Goal: Navigation & Orientation: Find specific page/section

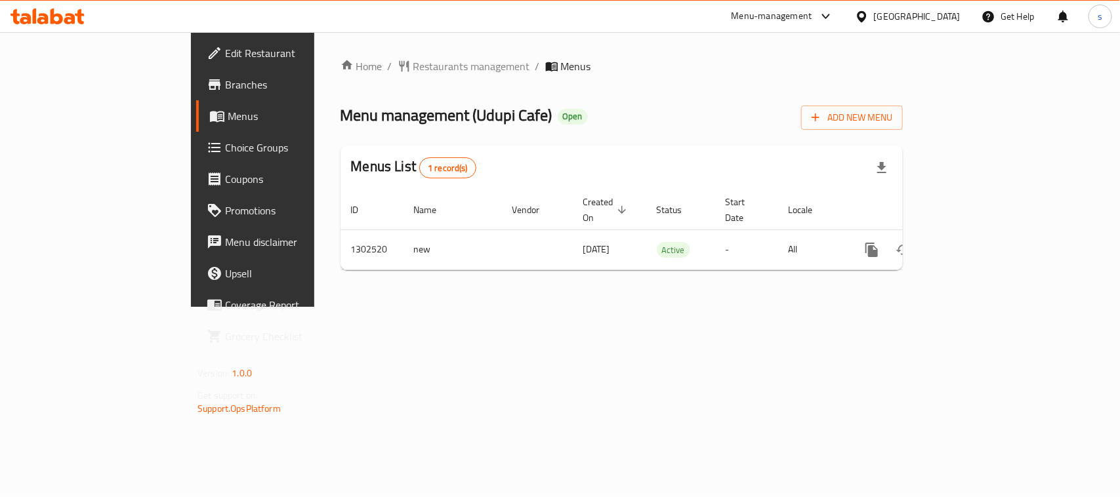
click at [925, 8] on div "Qatar" at bounding box center [907, 16] width 127 height 31
click at [939, 18] on div "Qatar" at bounding box center [917, 16] width 87 height 14
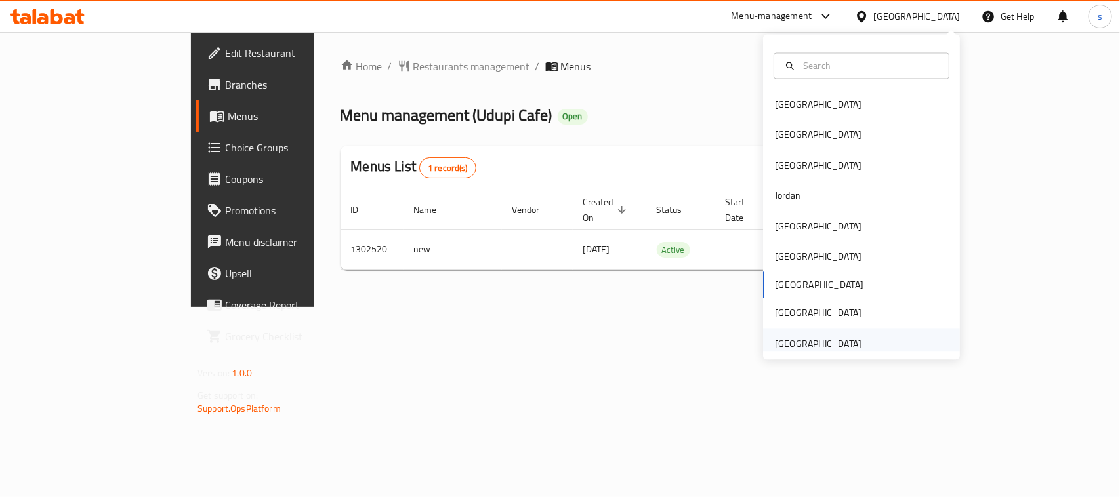
click at [808, 344] on div "United Arab Emirates" at bounding box center [818, 344] width 87 height 14
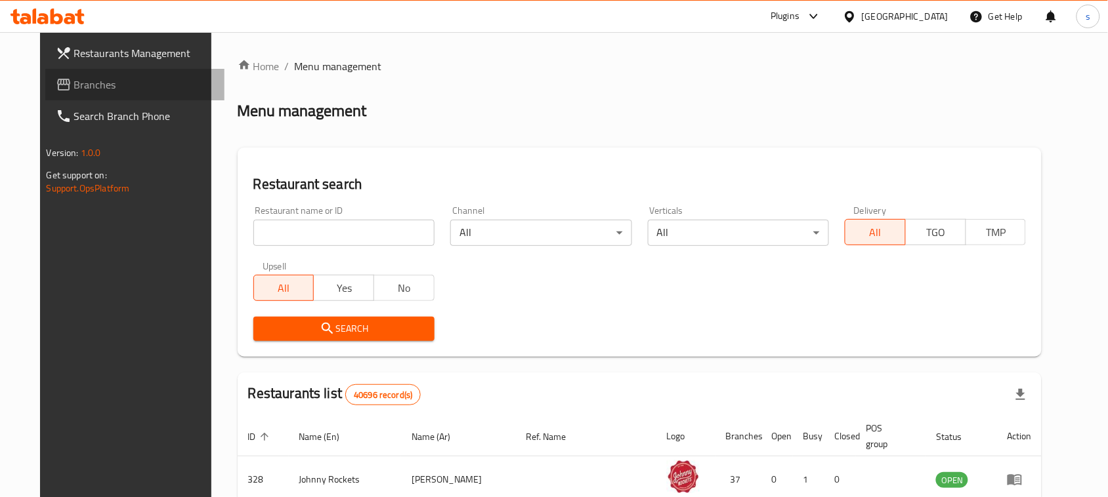
click at [74, 89] on span "Branches" at bounding box center [144, 85] width 140 height 16
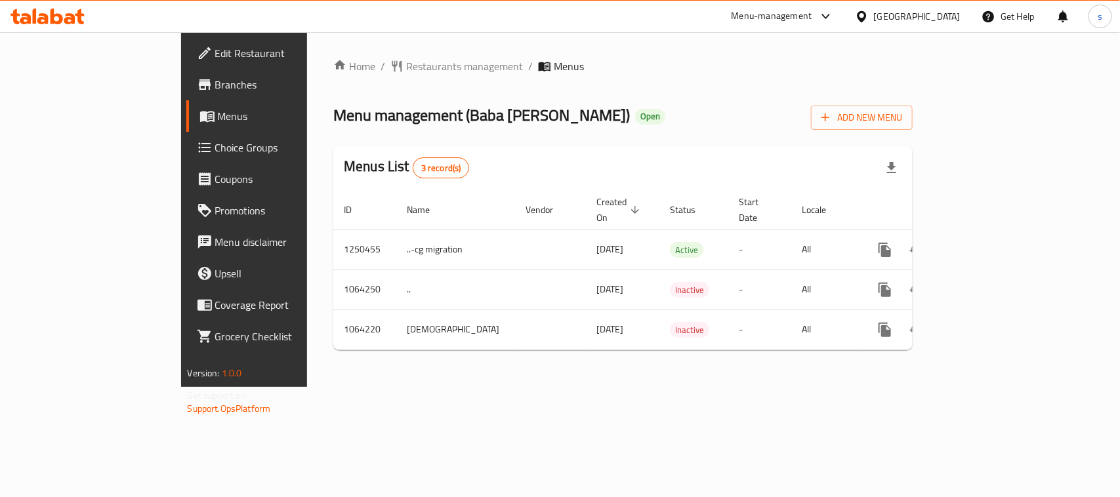
click at [876, 14] on div "United Arab Emirates" at bounding box center [917, 16] width 87 height 14
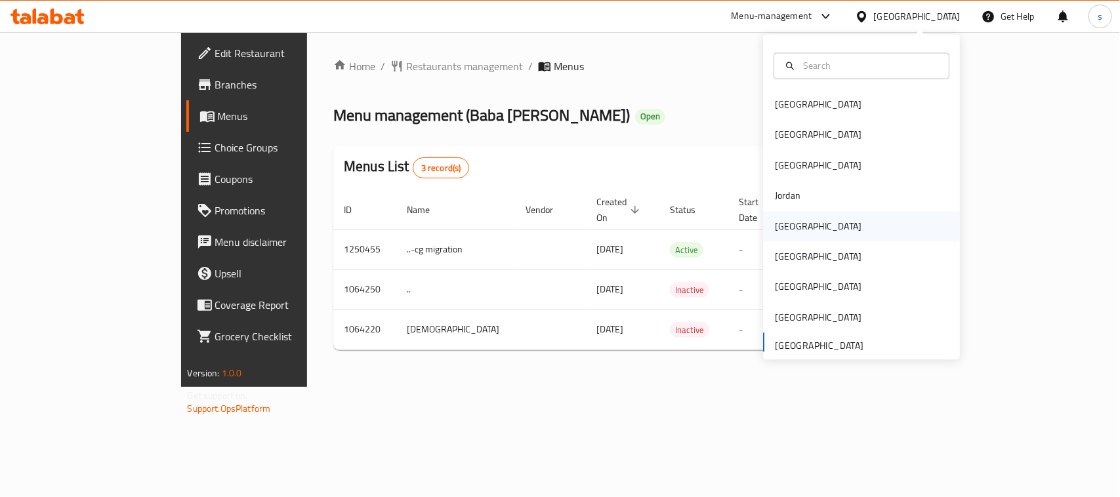
click at [784, 220] on div "[GEOGRAPHIC_DATA]" at bounding box center [818, 226] width 87 height 14
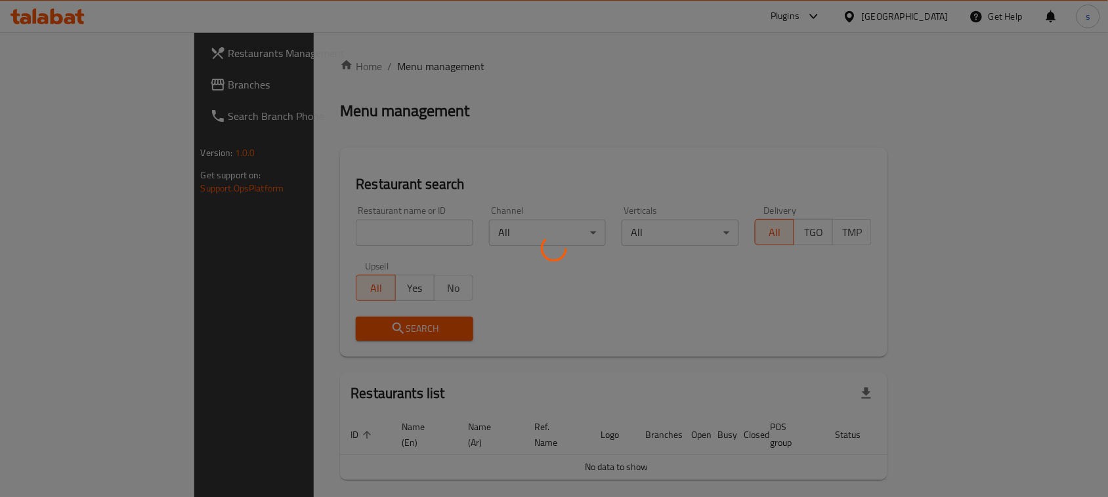
click at [53, 95] on div at bounding box center [554, 248] width 1108 height 497
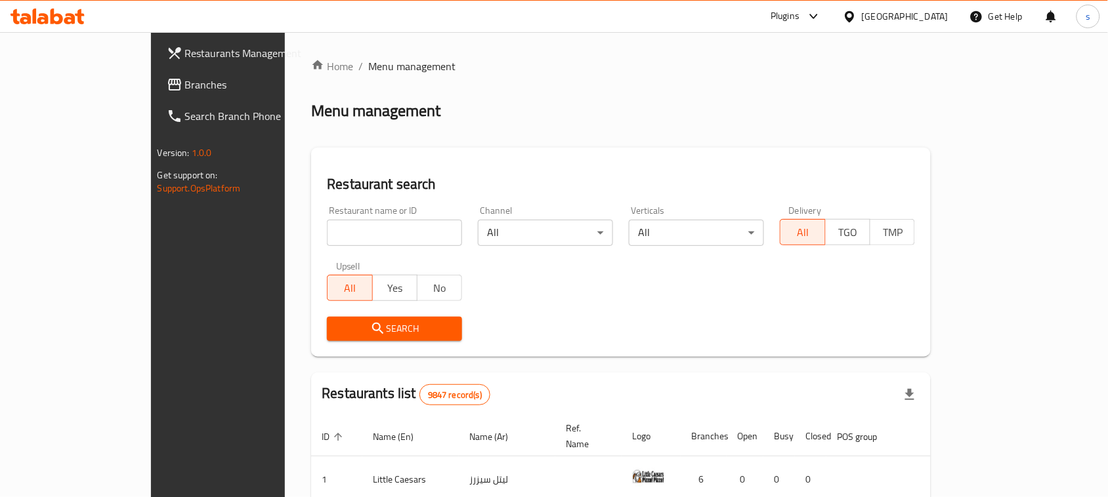
click at [185, 93] on span "Branches" at bounding box center [255, 85] width 140 height 16
